Goal: Task Accomplishment & Management: Complete application form

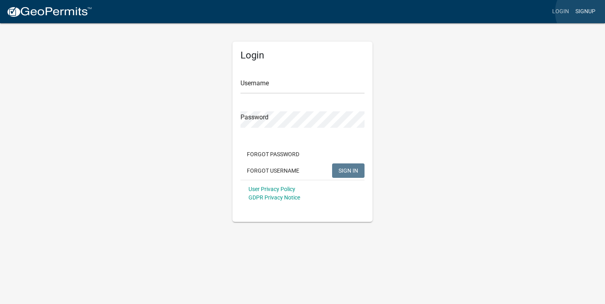
click at [588, 12] on link "Signup" at bounding box center [585, 11] width 26 height 15
